Goal: Information Seeking & Learning: Learn about a topic

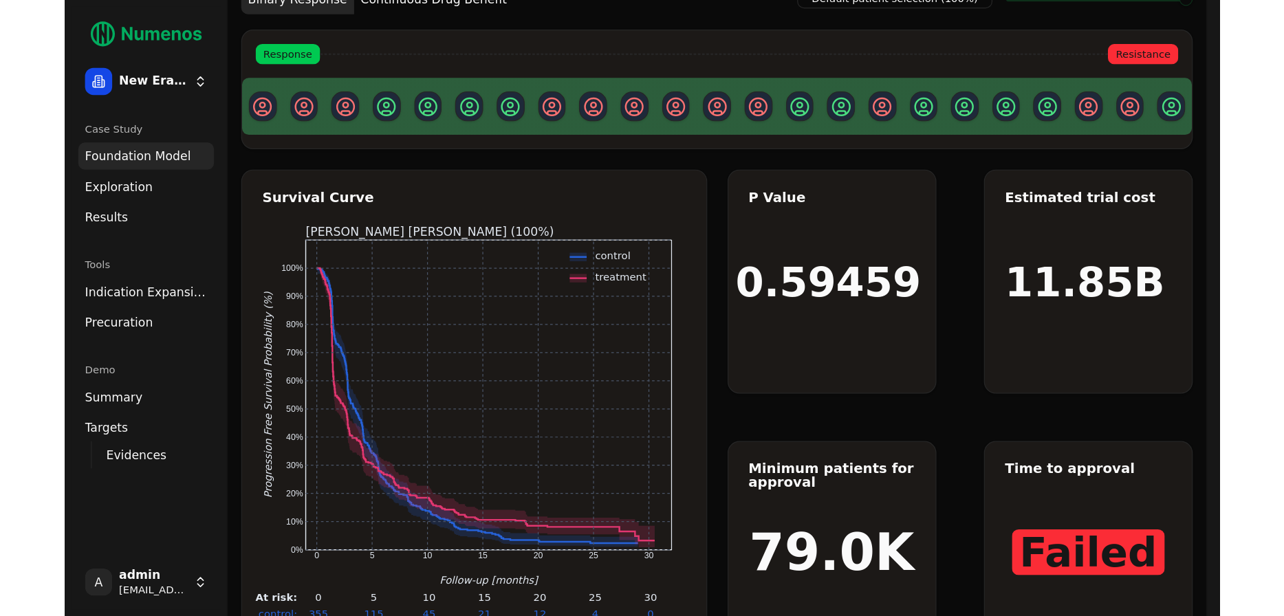
scroll to position [17, 0]
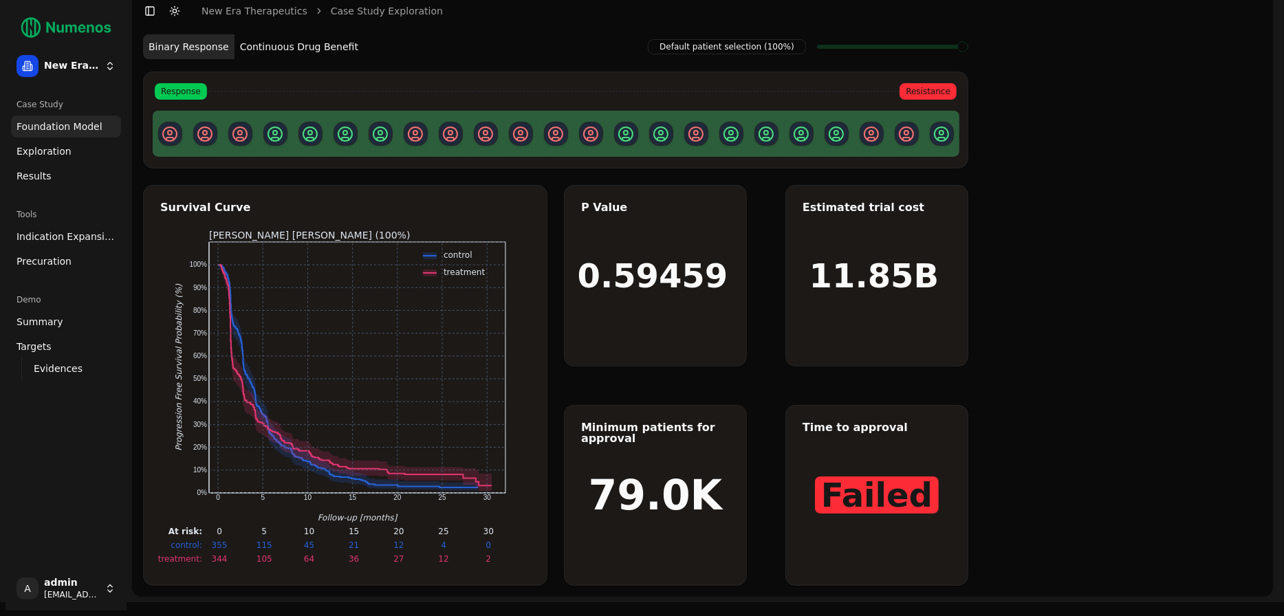
click at [68, 157] on link "Exploration" at bounding box center [66, 151] width 110 height 22
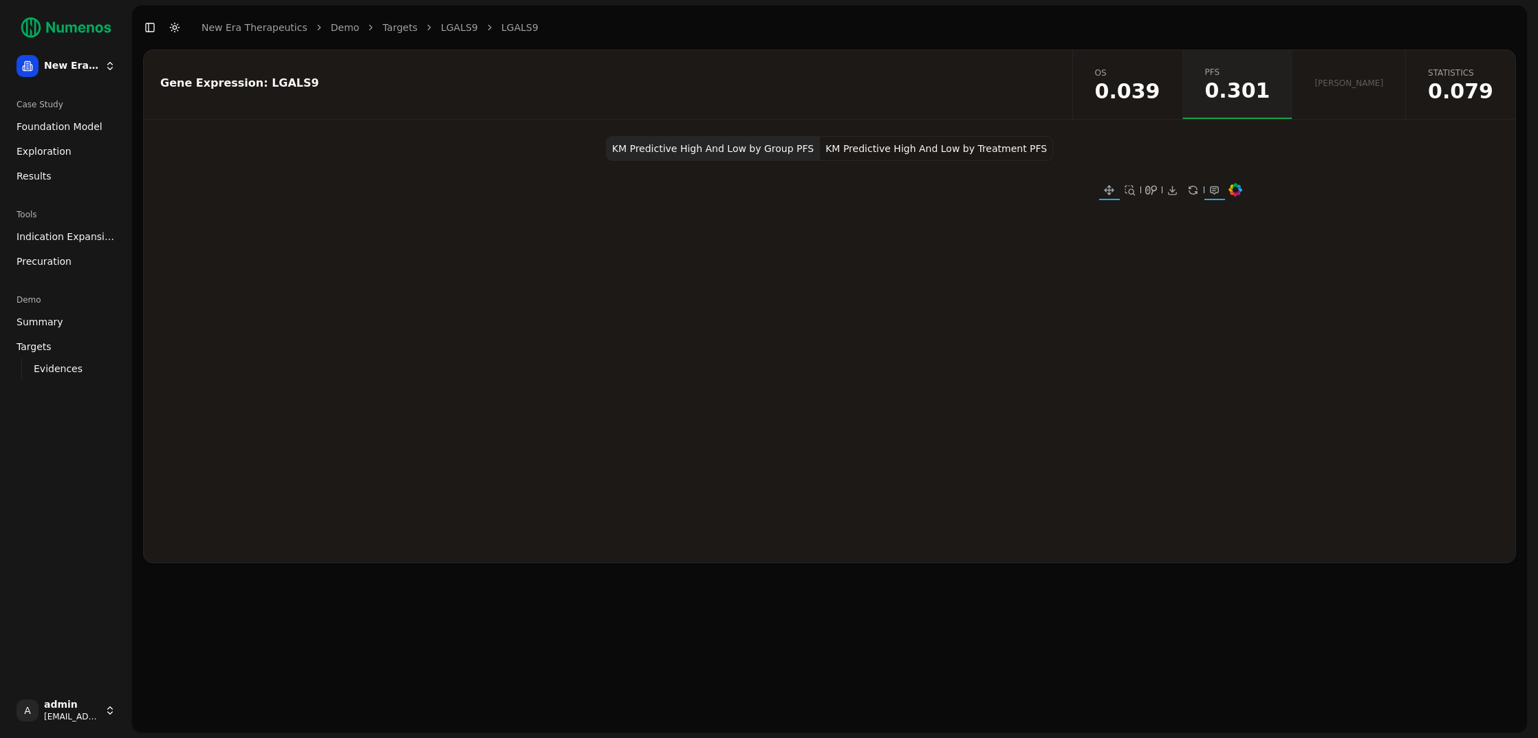
click at [1161, 90] on span "0.039" at bounding box center [1127, 91] width 65 height 21
click at [80, 327] on link "Summary" at bounding box center [66, 322] width 110 height 22
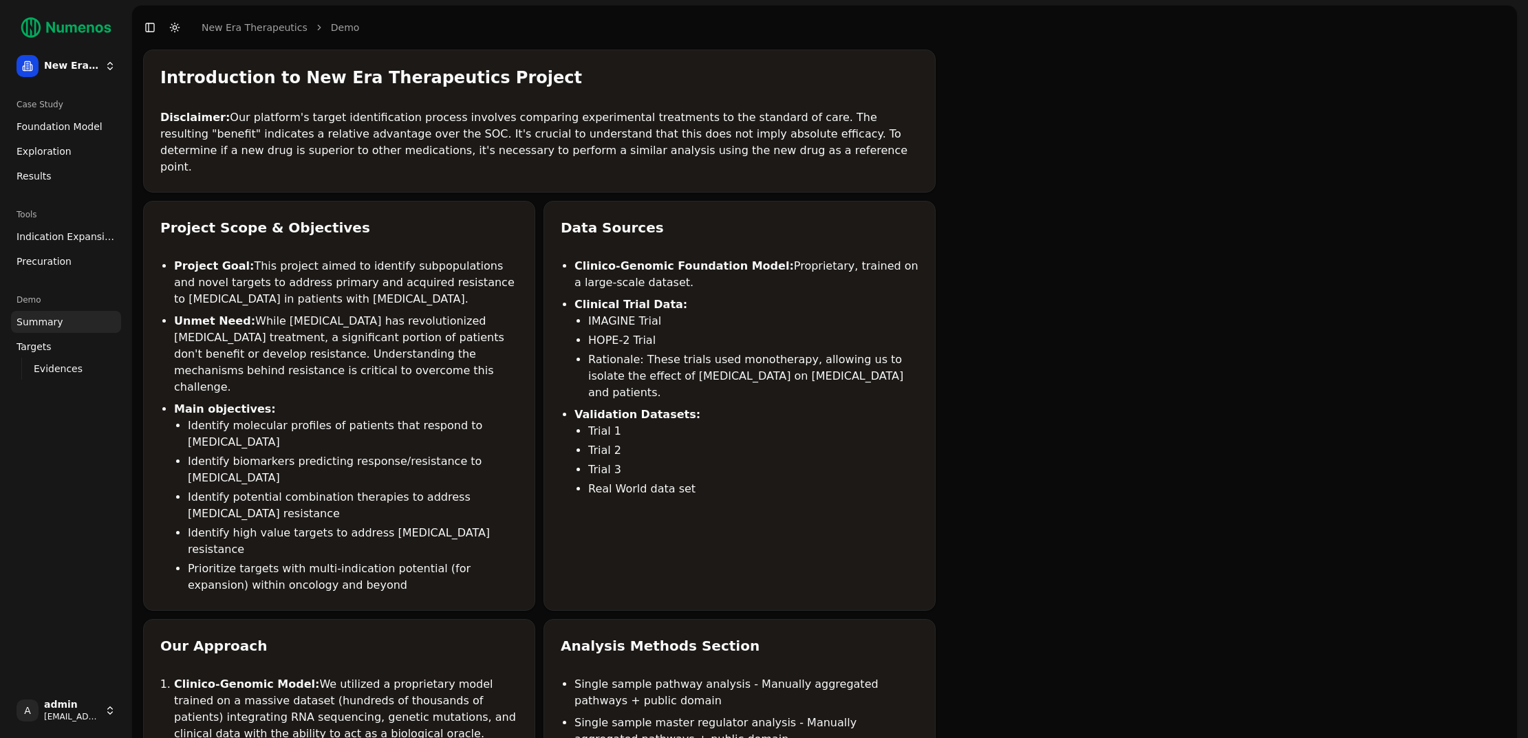
click at [69, 341] on link "Targets" at bounding box center [66, 347] width 110 height 22
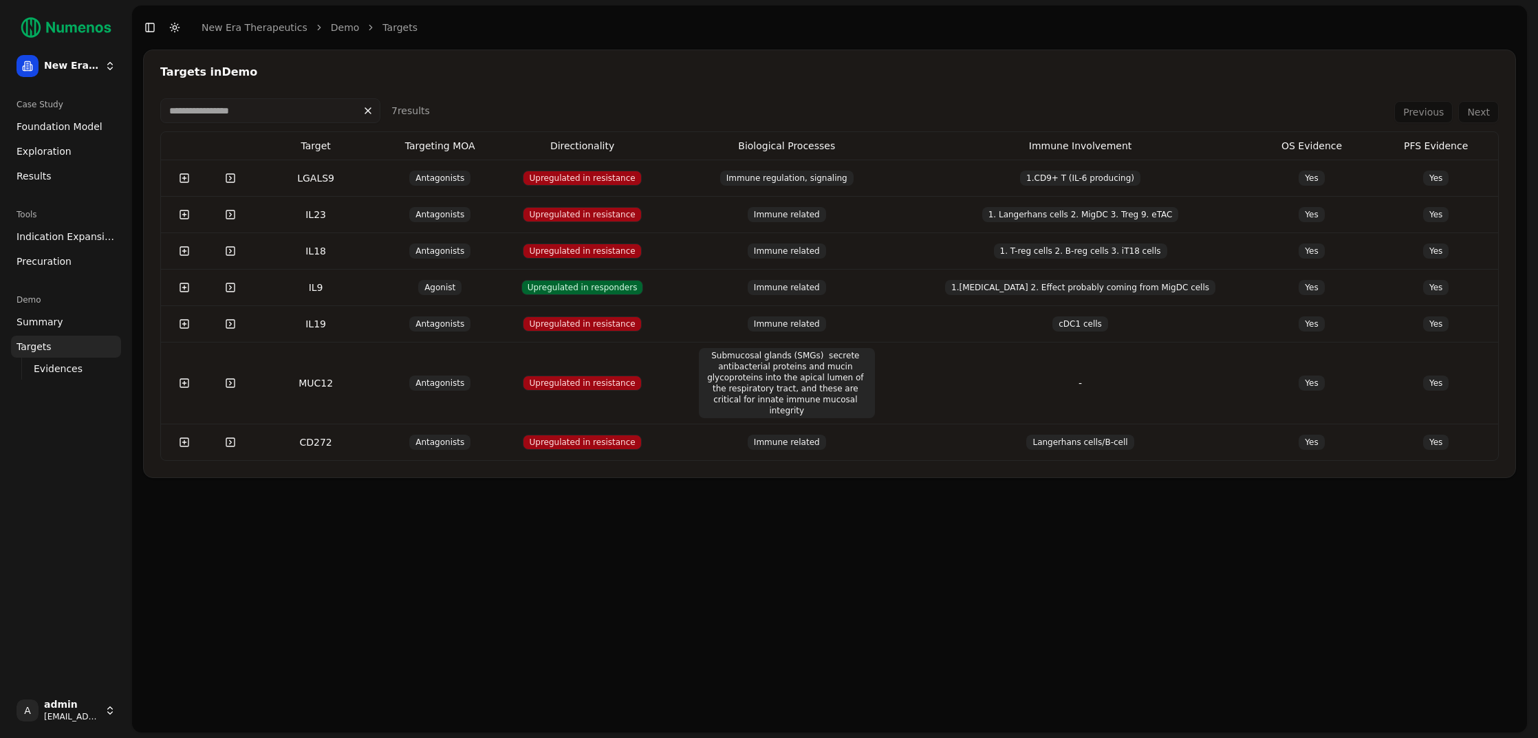
click at [233, 178] on link at bounding box center [231, 178] width 28 height 25
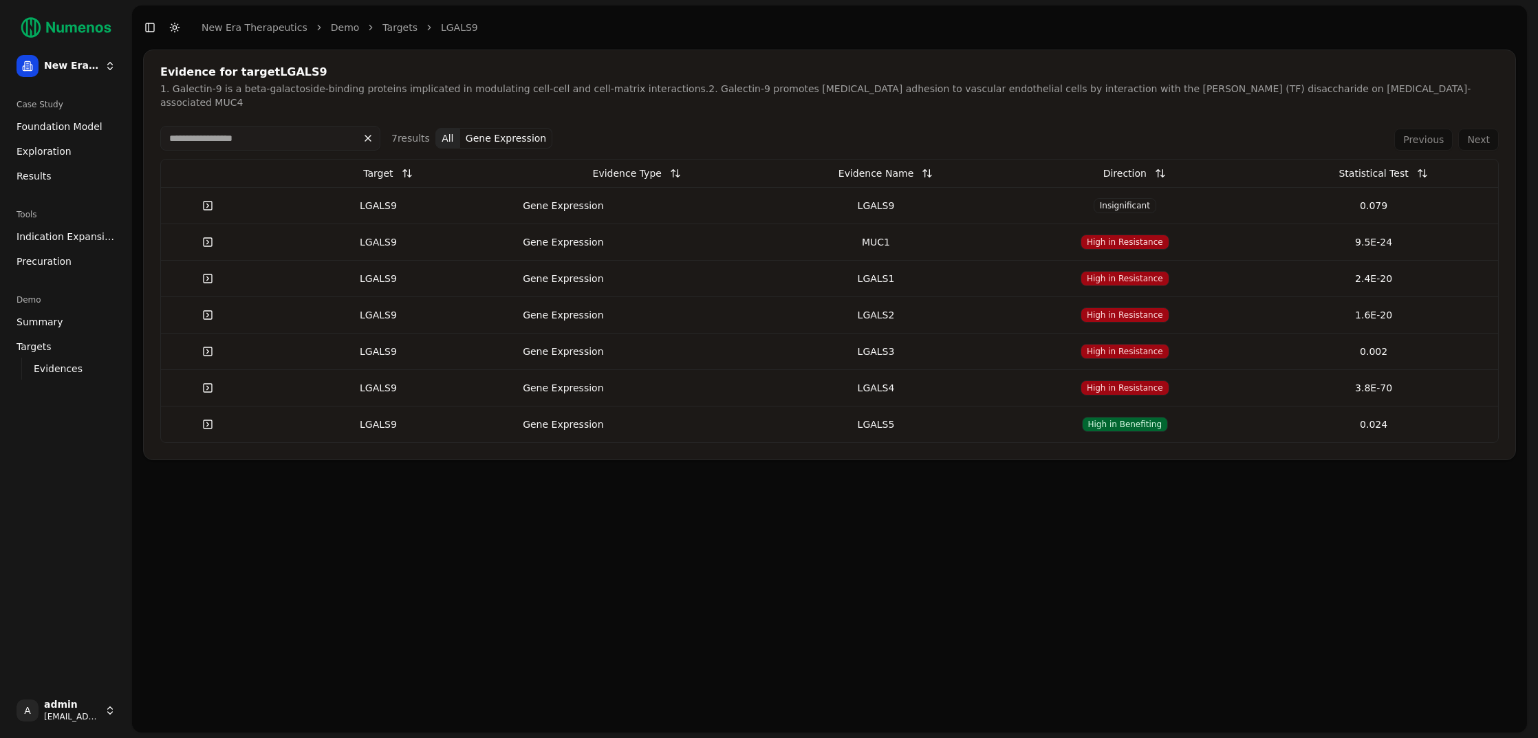
click at [208, 193] on link at bounding box center [208, 205] width 28 height 25
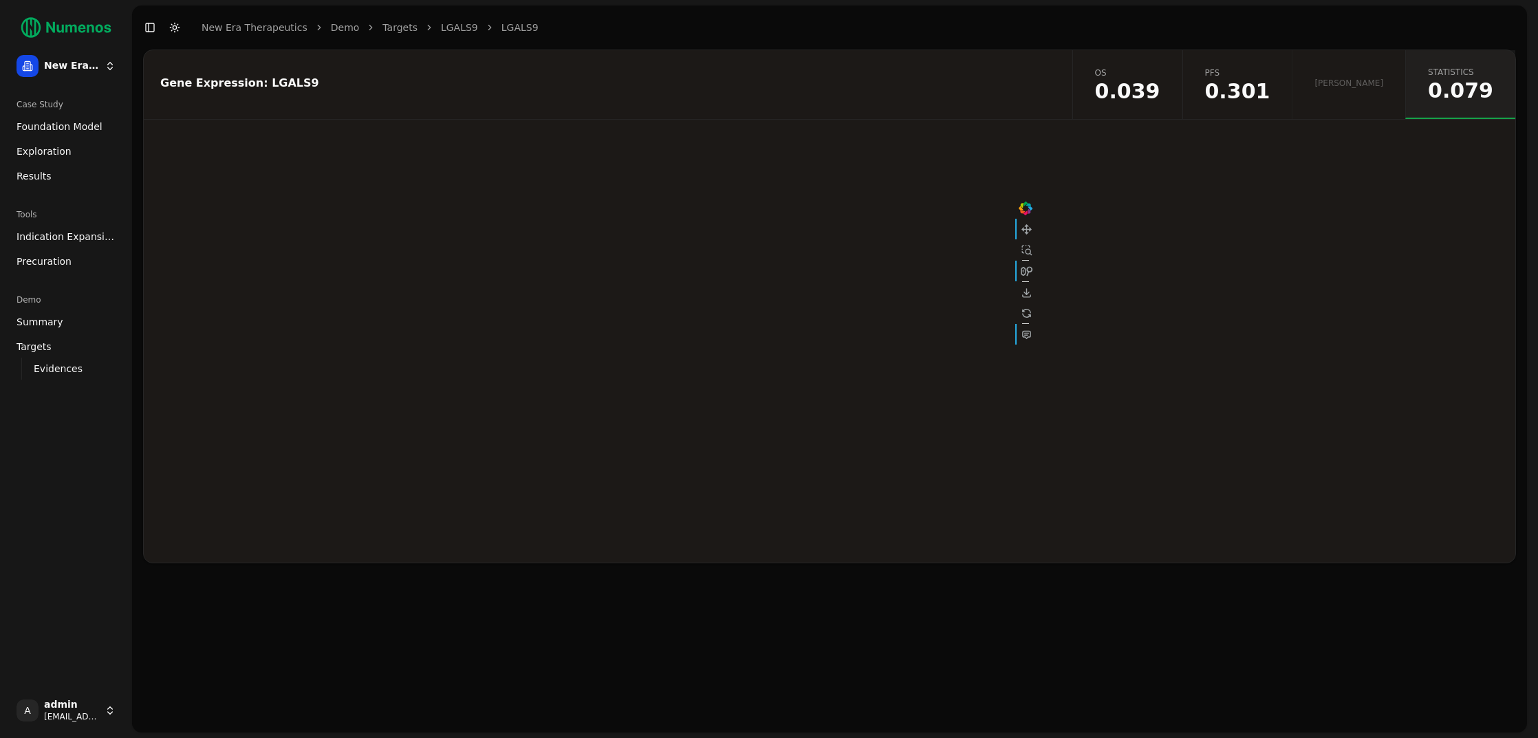
click at [1161, 72] on span "os" at bounding box center [1127, 72] width 65 height 11
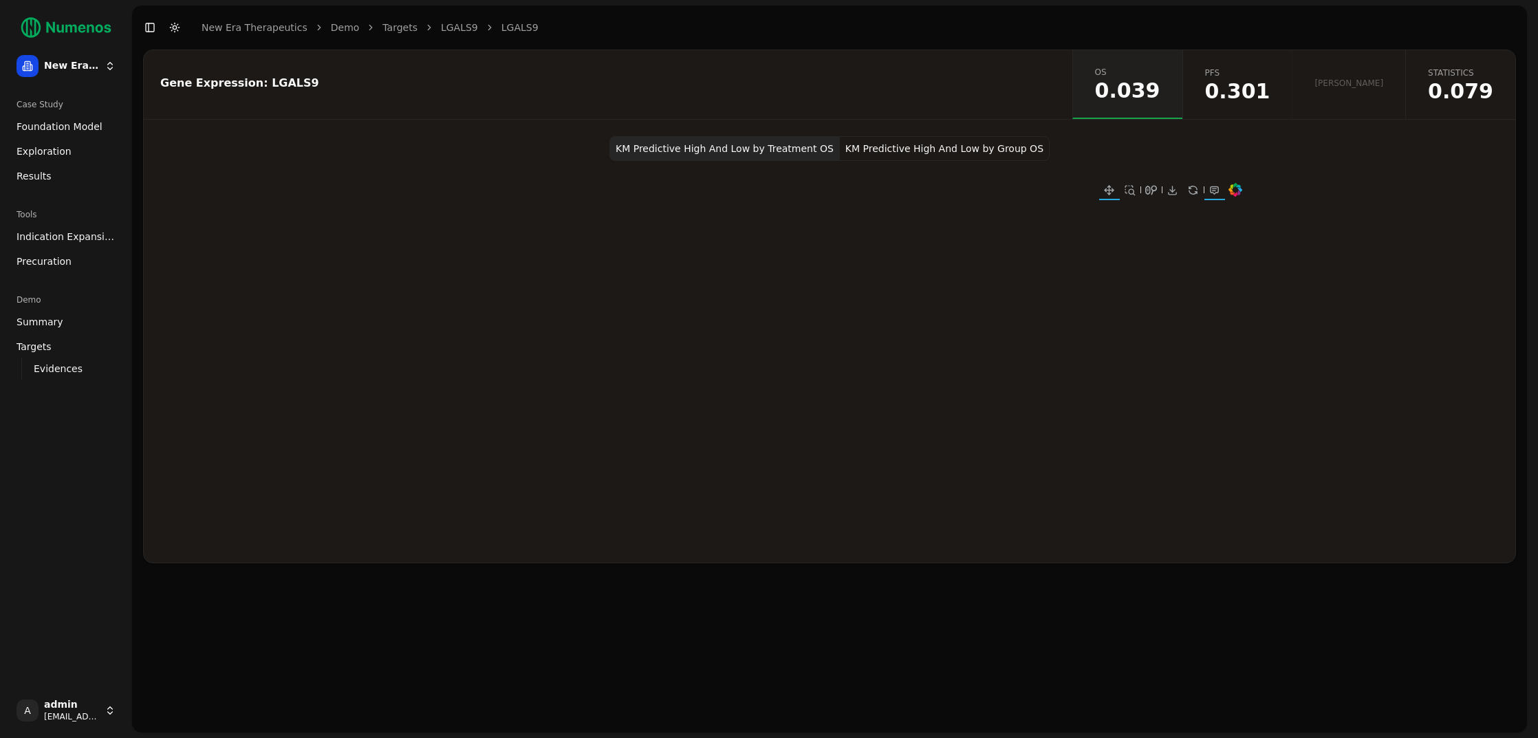
click at [1271, 99] on span "0.301" at bounding box center [1237, 91] width 65 height 21
click at [1161, 102] on span "0.039" at bounding box center [1127, 91] width 65 height 21
click at [64, 170] on link "Results" at bounding box center [66, 176] width 110 height 22
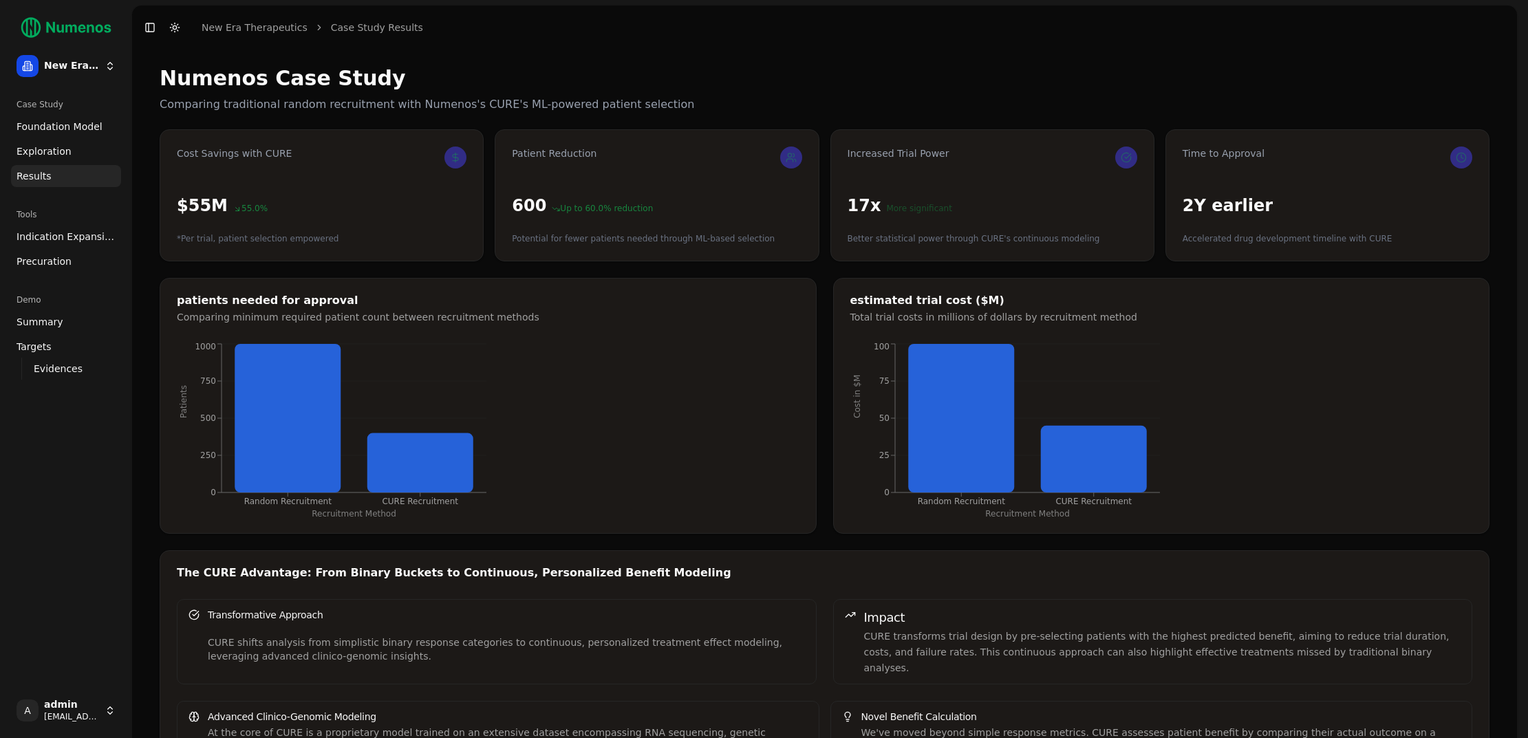
click at [65, 151] on span "Exploration" at bounding box center [44, 151] width 55 height 14
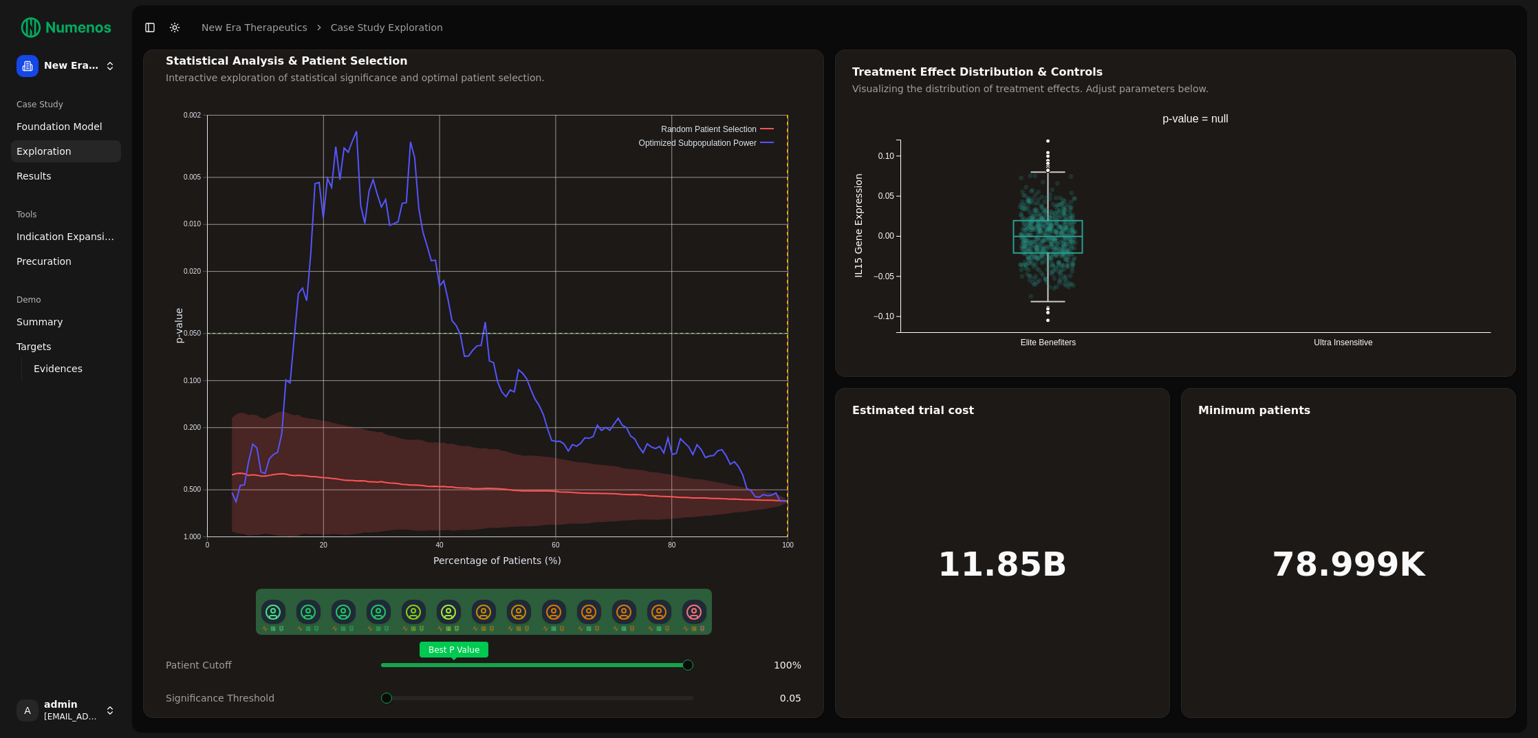
click at [67, 128] on span "Foundation Model" at bounding box center [60, 127] width 86 height 14
